Goal: Task Accomplishment & Management: Manage account settings

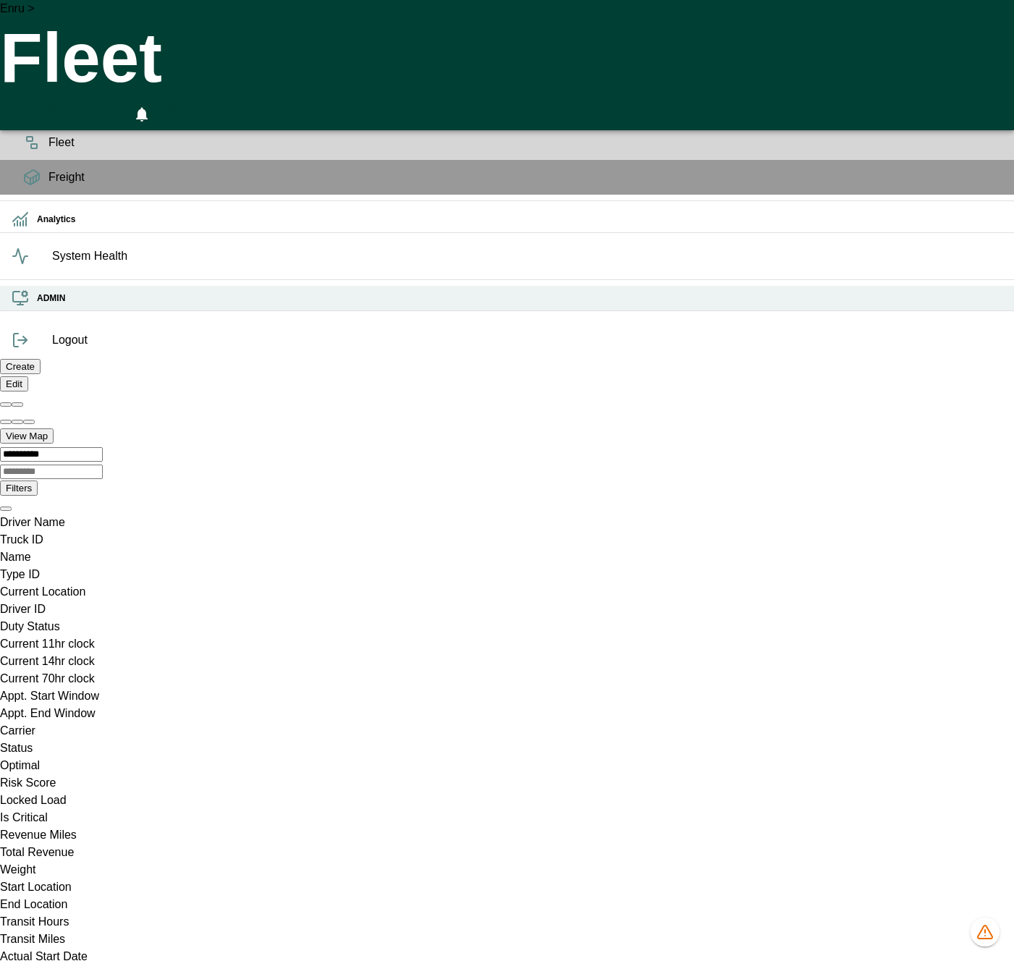
click at [34, 311] on div "ADMIN" at bounding box center [507, 298] width 1014 height 25
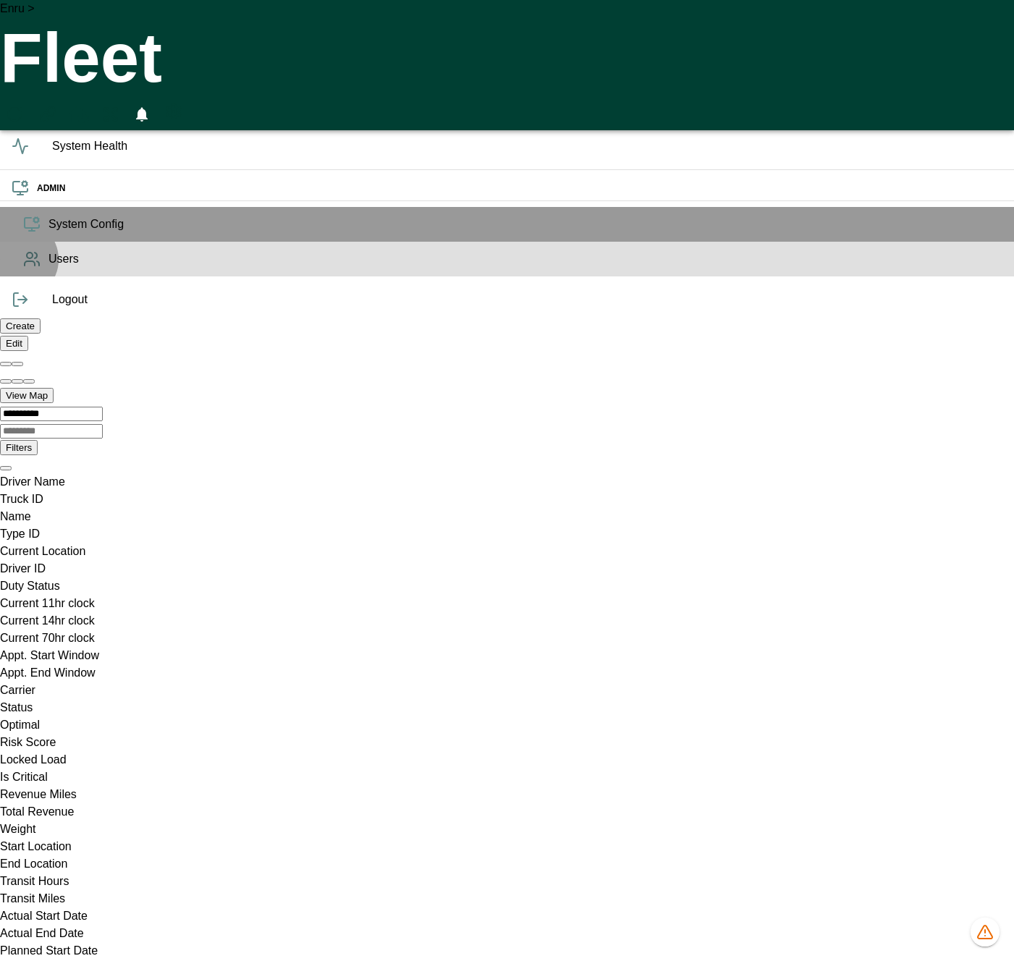
click at [23, 268] on icon at bounding box center [31, 258] width 17 height 17
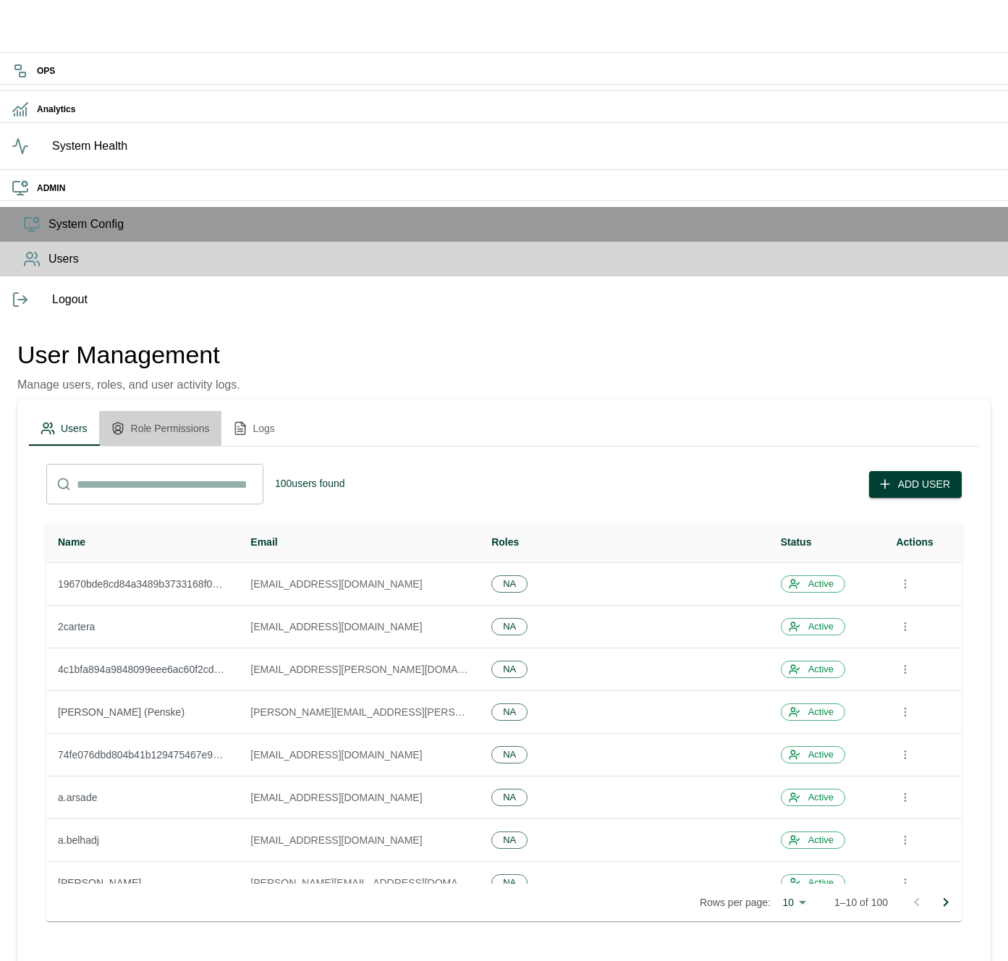
click at [191, 411] on button "Role Permissions" at bounding box center [160, 428] width 122 height 35
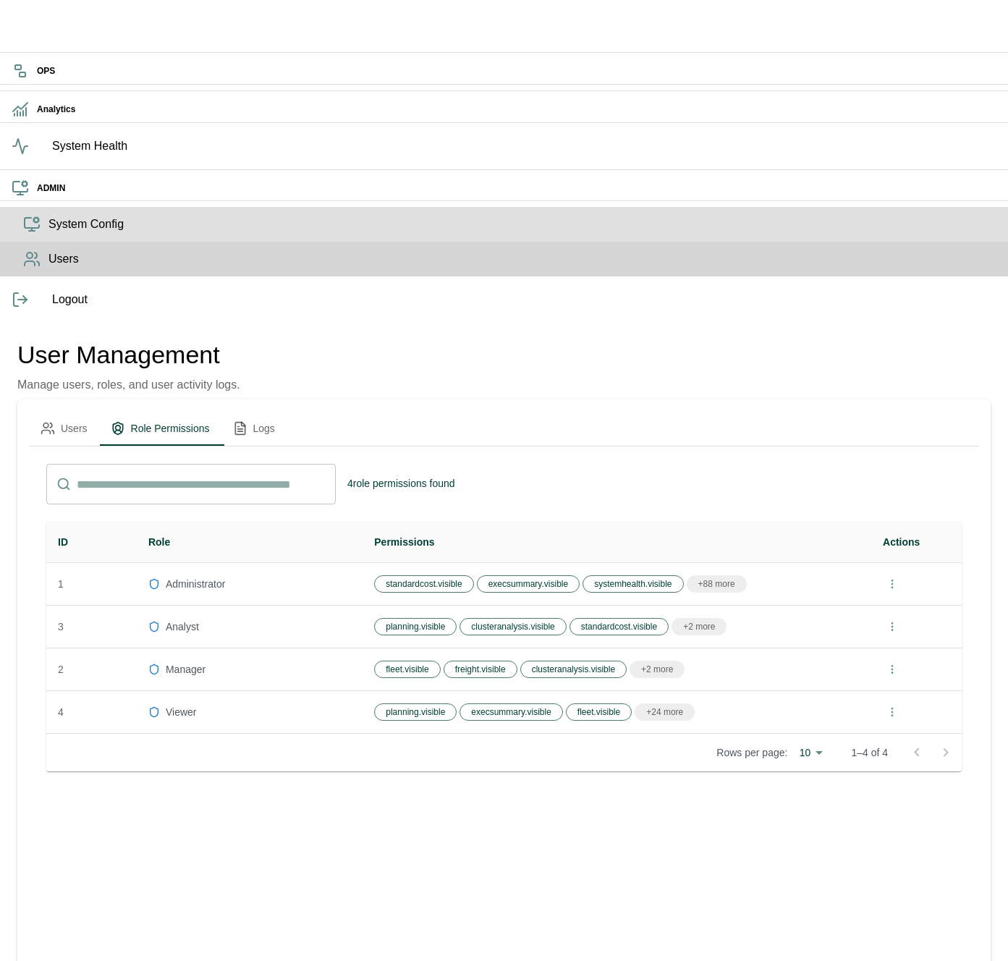
click at [48, 233] on span "System Config" at bounding box center [522, 224] width 948 height 17
